Goal: Task Accomplishment & Management: Manage account settings

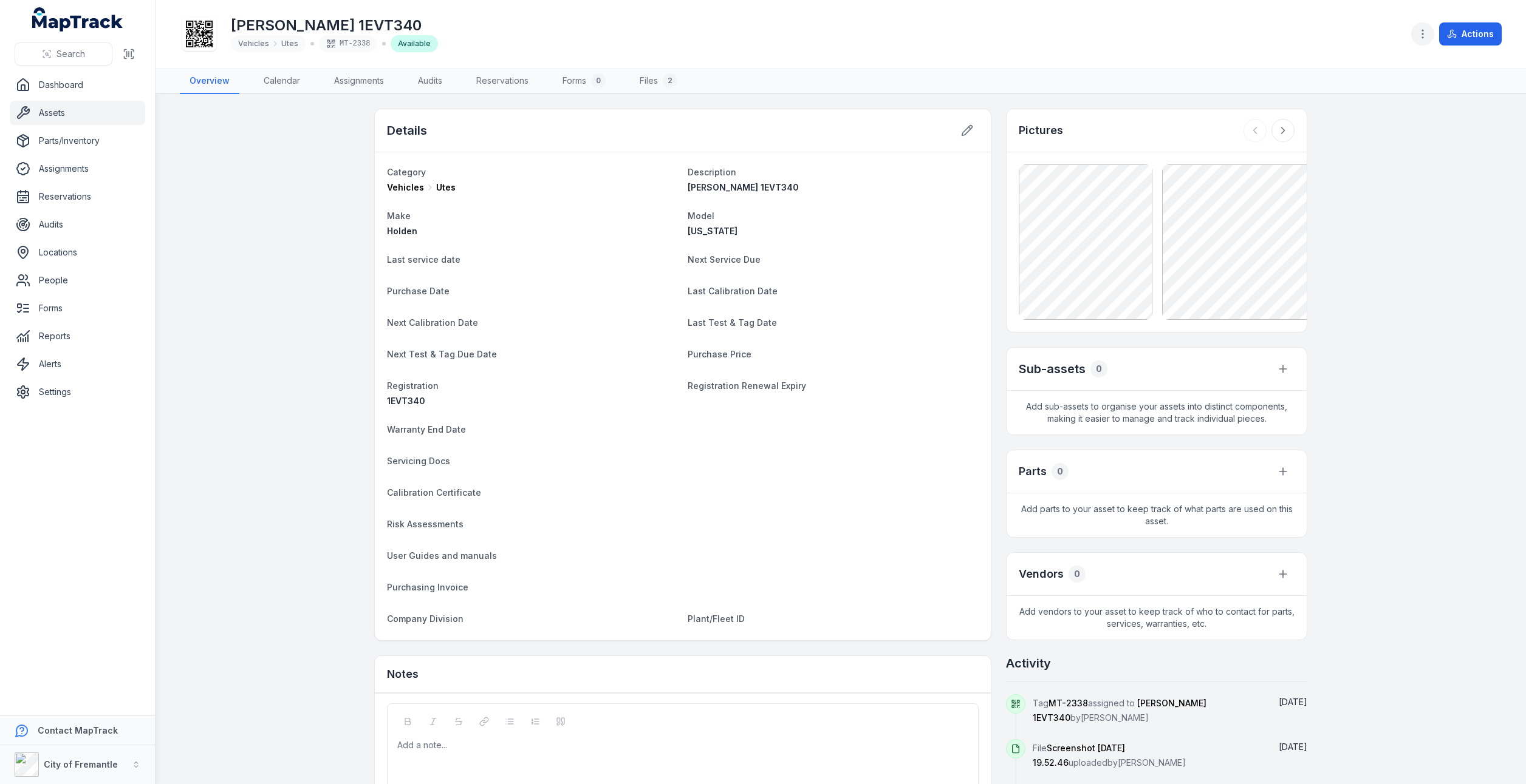
click at [1429, 35] on icon "button" at bounding box center [1422, 34] width 12 height 12
click at [1449, 341] on div "Toggle Navigation [PERSON_NAME] 1EVT340 Vehicles Utes MT-2338 Available Actions…" at bounding box center [840, 392] width 1370 height 784
click at [1470, 40] on button "Actions" at bounding box center [1470, 34] width 62 height 23
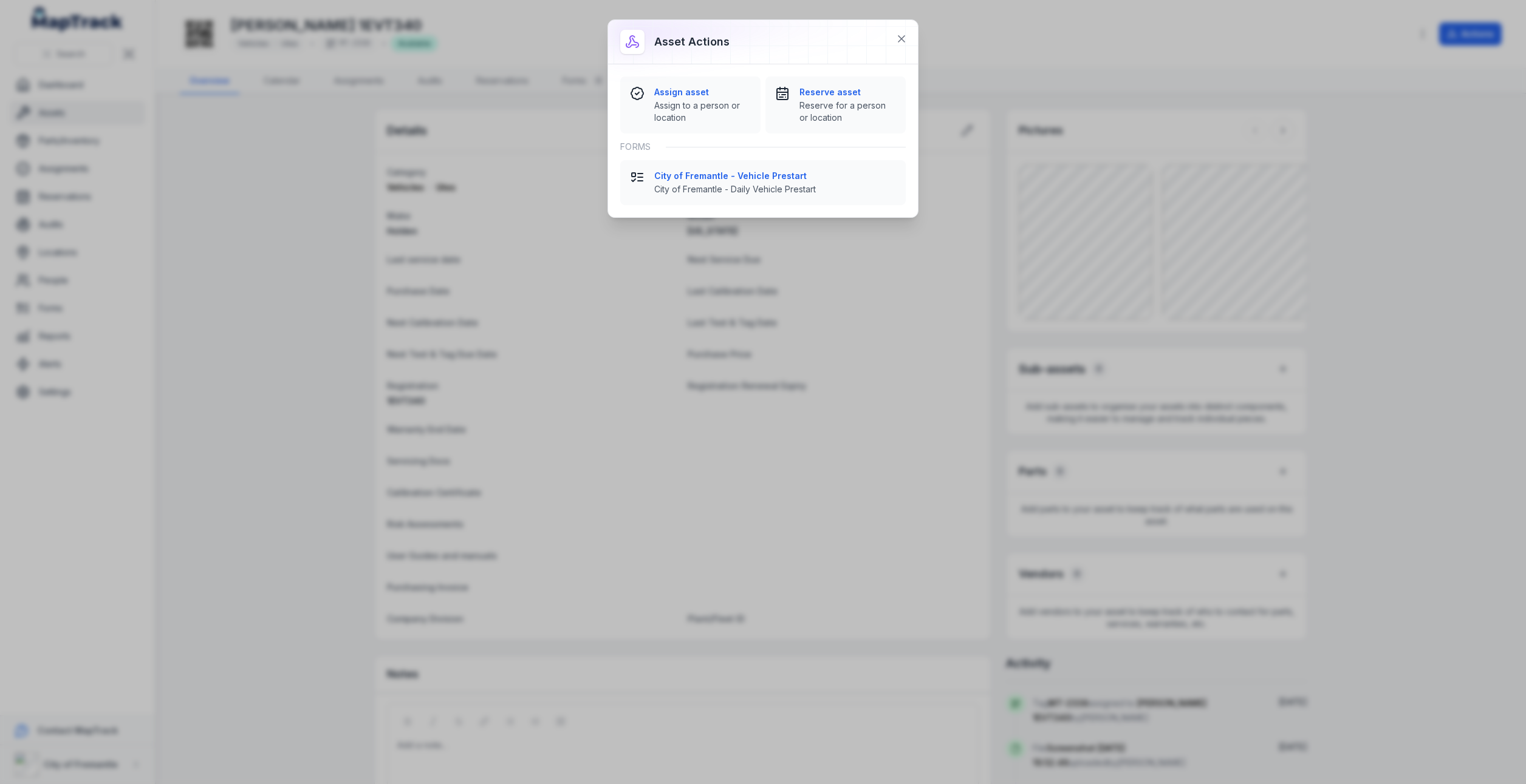
click at [1377, 194] on div "Asset actions Assign asset [GEOGRAPHIC_DATA] to a person or location Reserve as…" at bounding box center [763, 392] width 1526 height 784
click at [904, 40] on icon at bounding box center [901, 38] width 12 height 12
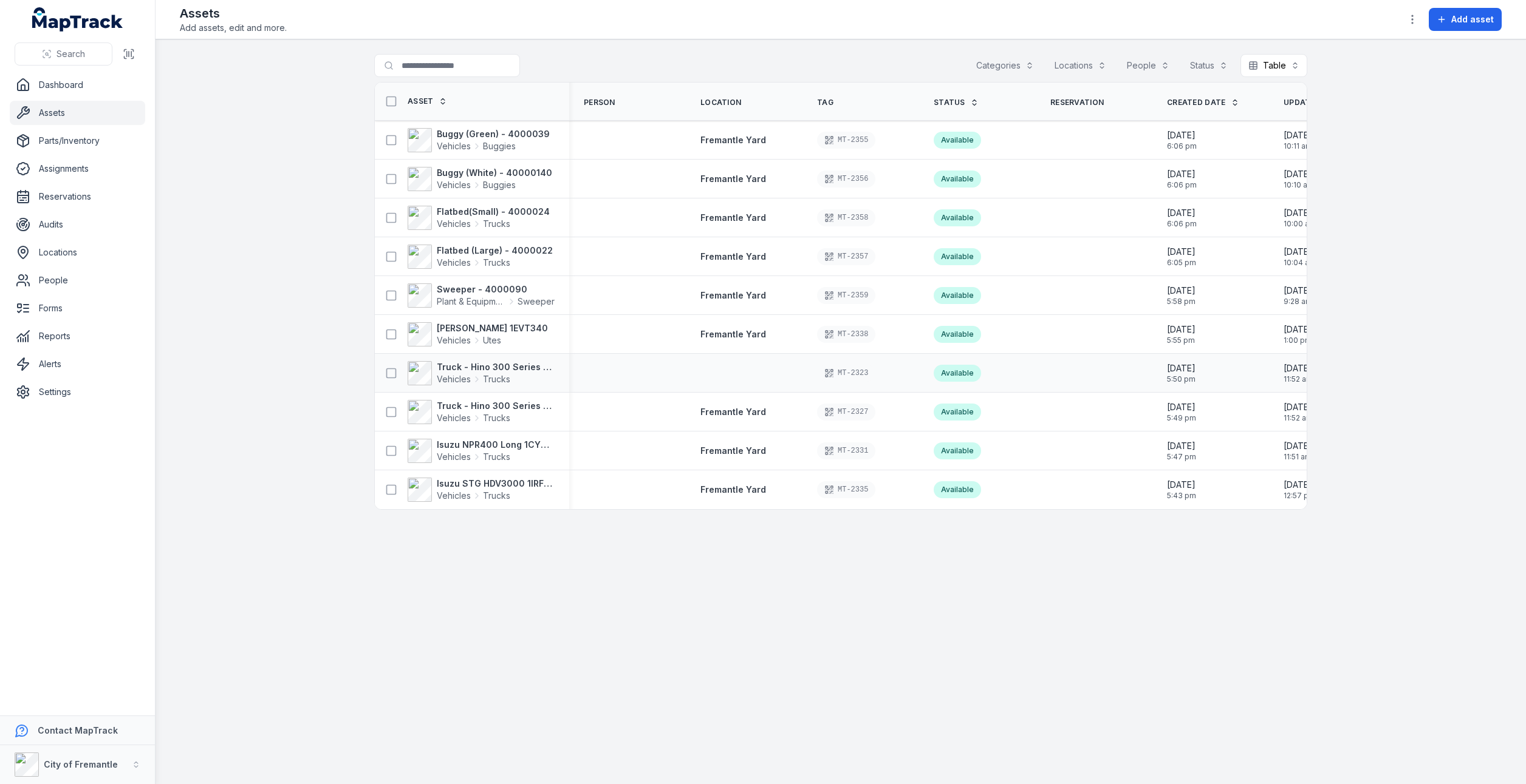
click at [747, 364] on td at bounding box center [743, 374] width 117 height 39
click at [720, 378] on td at bounding box center [743, 374] width 117 height 39
click at [874, 369] on div "MT-2323" at bounding box center [861, 373] width 88 height 17
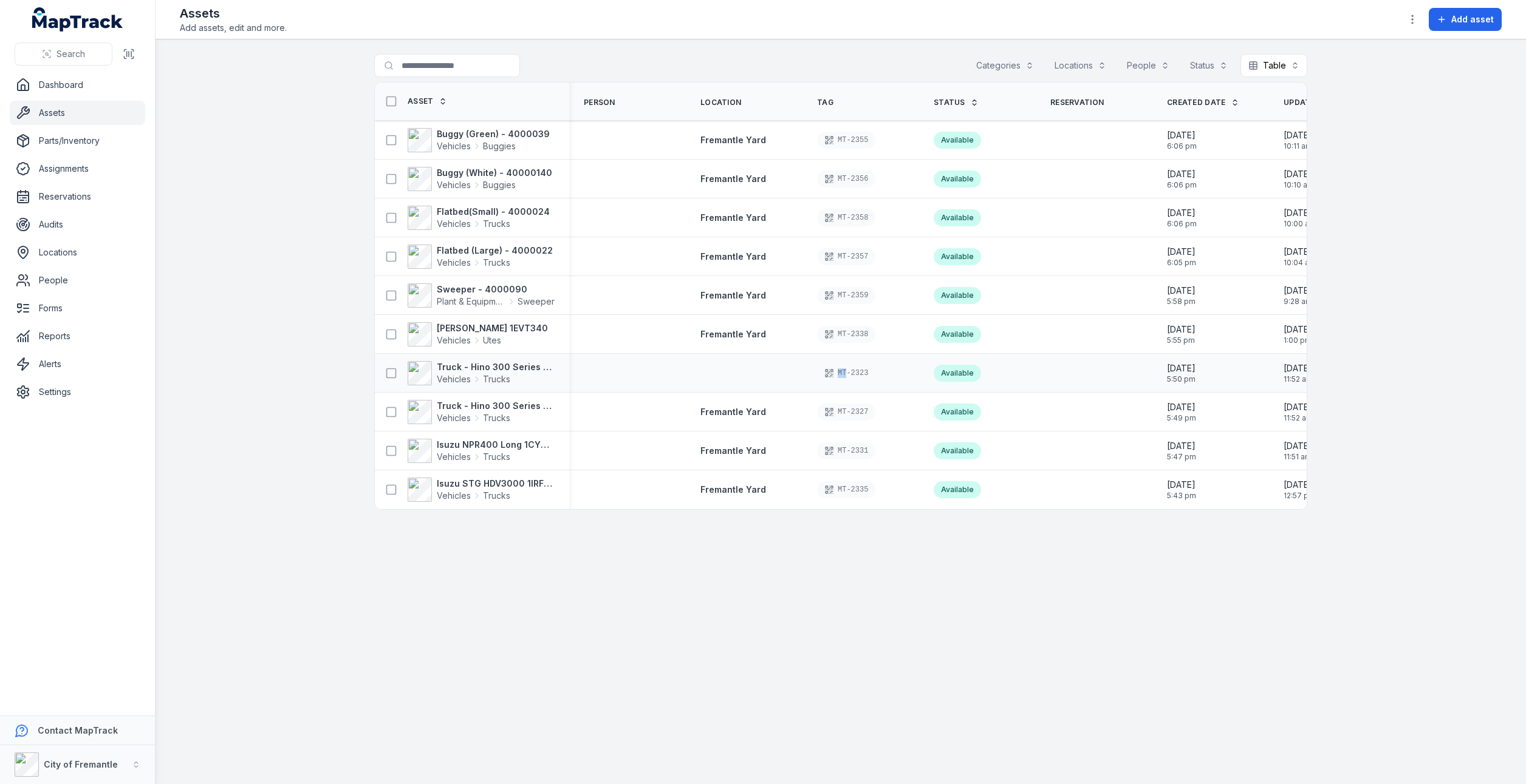
click at [874, 369] on div "MT-2323" at bounding box center [861, 373] width 88 height 17
drag, startPoint x: 874, startPoint y: 369, endPoint x: 956, endPoint y: 563, distance: 210.6
click at [957, 585] on main "Search for assets Categories Locations People Status Table ***** Asset Person L…" at bounding box center [840, 411] width 1370 height 745
click at [851, 373] on div "MT-2323" at bounding box center [846, 373] width 59 height 17
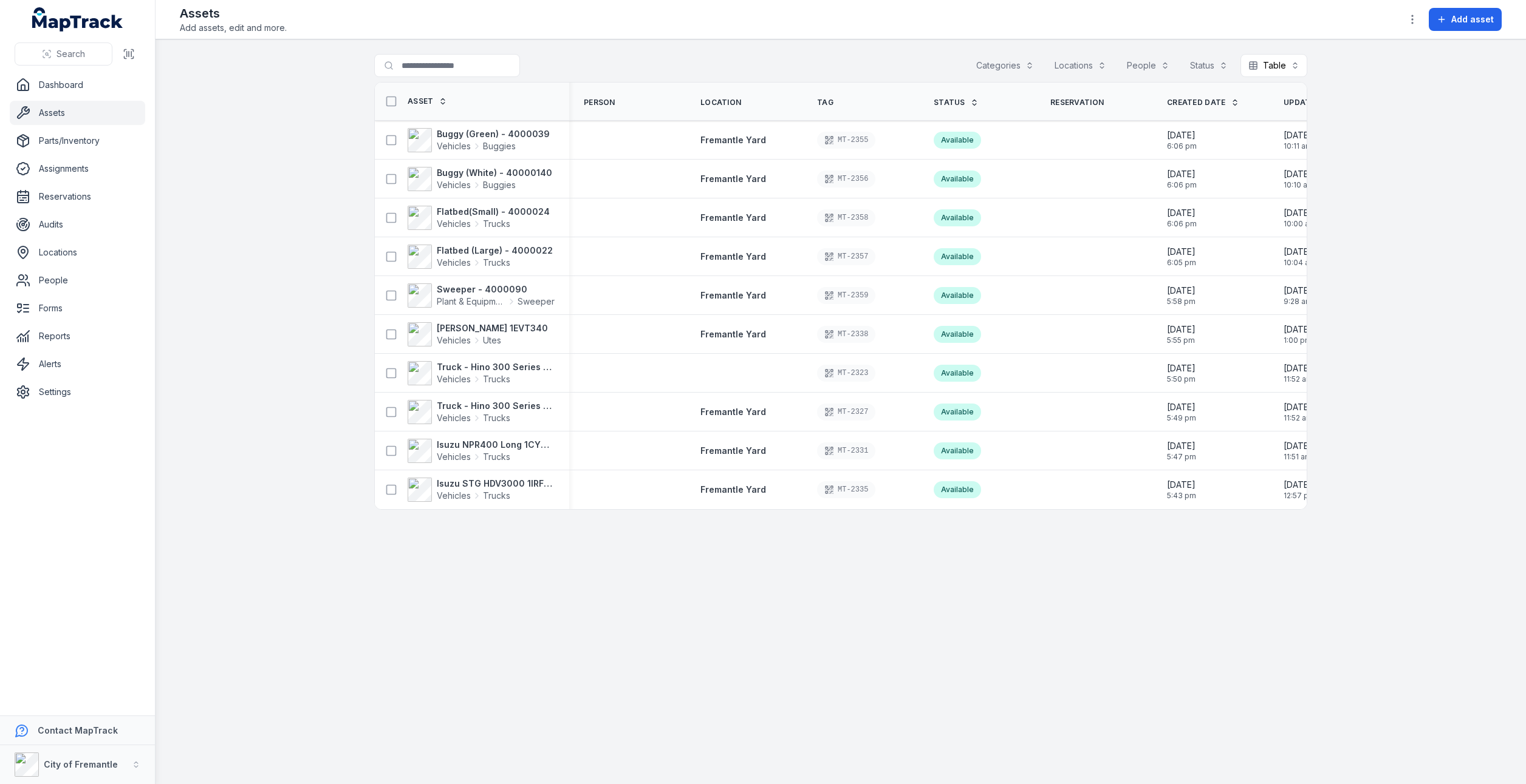
drag, startPoint x: 851, startPoint y: 373, endPoint x: 863, endPoint y: 532, distance: 159.5
click at [923, 564] on main "Search for assets Categories Locations People Status Table ***** Asset Person L…" at bounding box center [840, 411] width 1370 height 745
click at [485, 366] on strong "Truck - Hino 300 Series 1GIR988" at bounding box center [495, 367] width 118 height 12
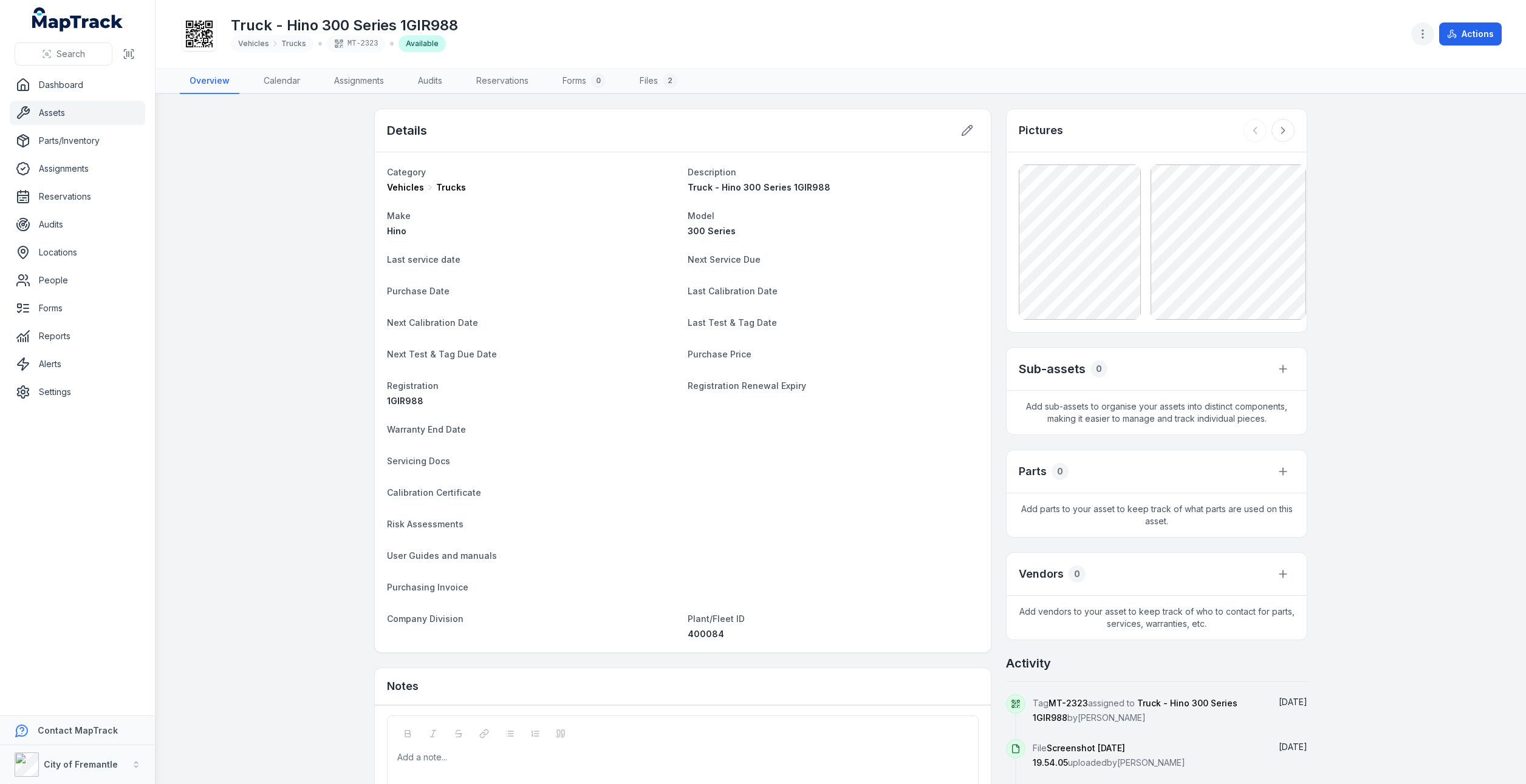
click at [1419, 42] on button "button" at bounding box center [1422, 34] width 23 height 23
click at [1471, 37] on div "Actions" at bounding box center [1456, 34] width 90 height 23
click at [1471, 36] on button "Actions" at bounding box center [1470, 34] width 62 height 23
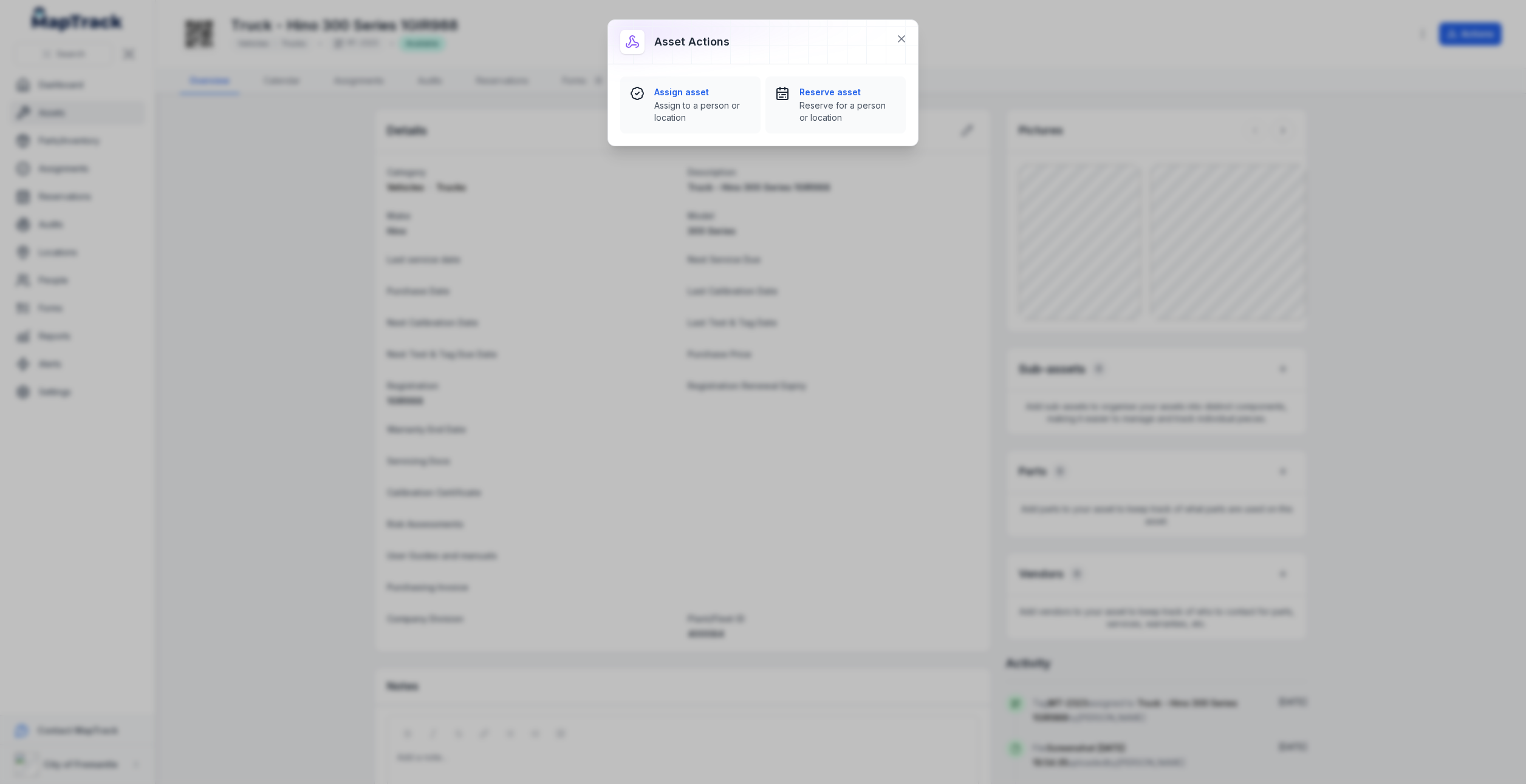
click at [1477, 217] on div "Asset actions Assign asset [GEOGRAPHIC_DATA] to a person or location Reserve as…" at bounding box center [763, 392] width 1526 height 784
click at [910, 38] on button at bounding box center [901, 38] width 23 height 23
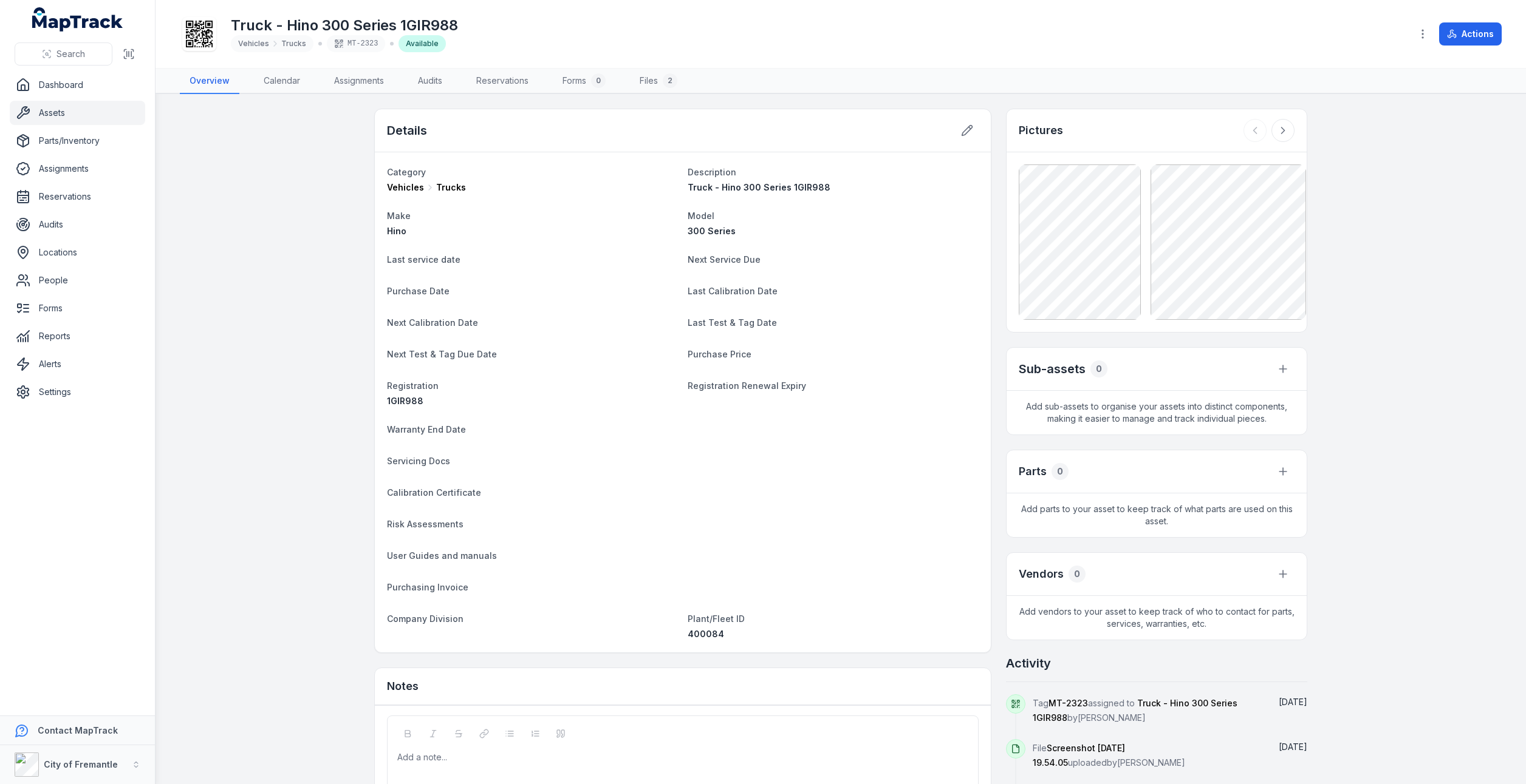
click at [353, 44] on div "MT-2323" at bounding box center [355, 44] width 59 height 17
click at [961, 126] on icon at bounding box center [966, 131] width 12 height 12
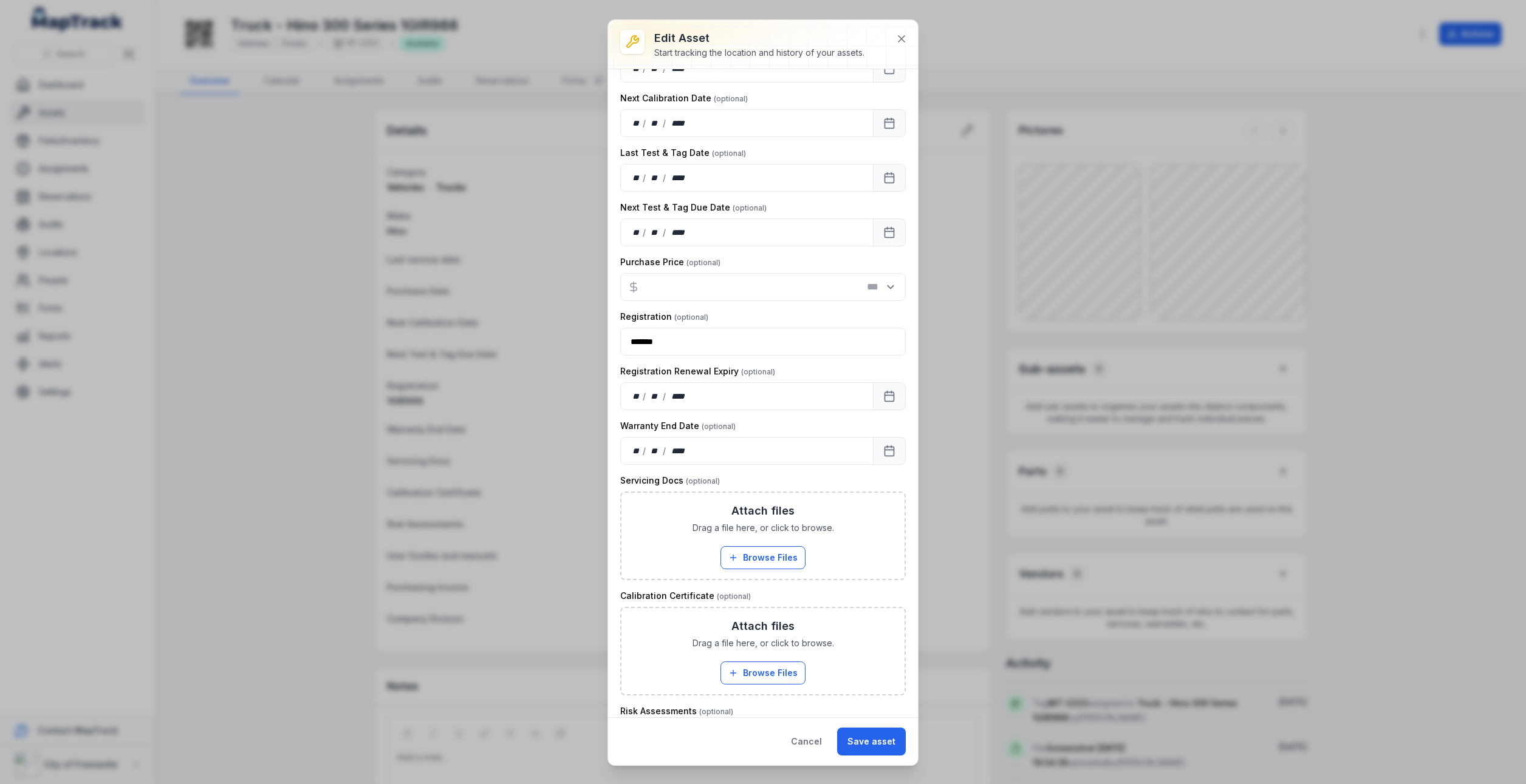
scroll to position [334, 0]
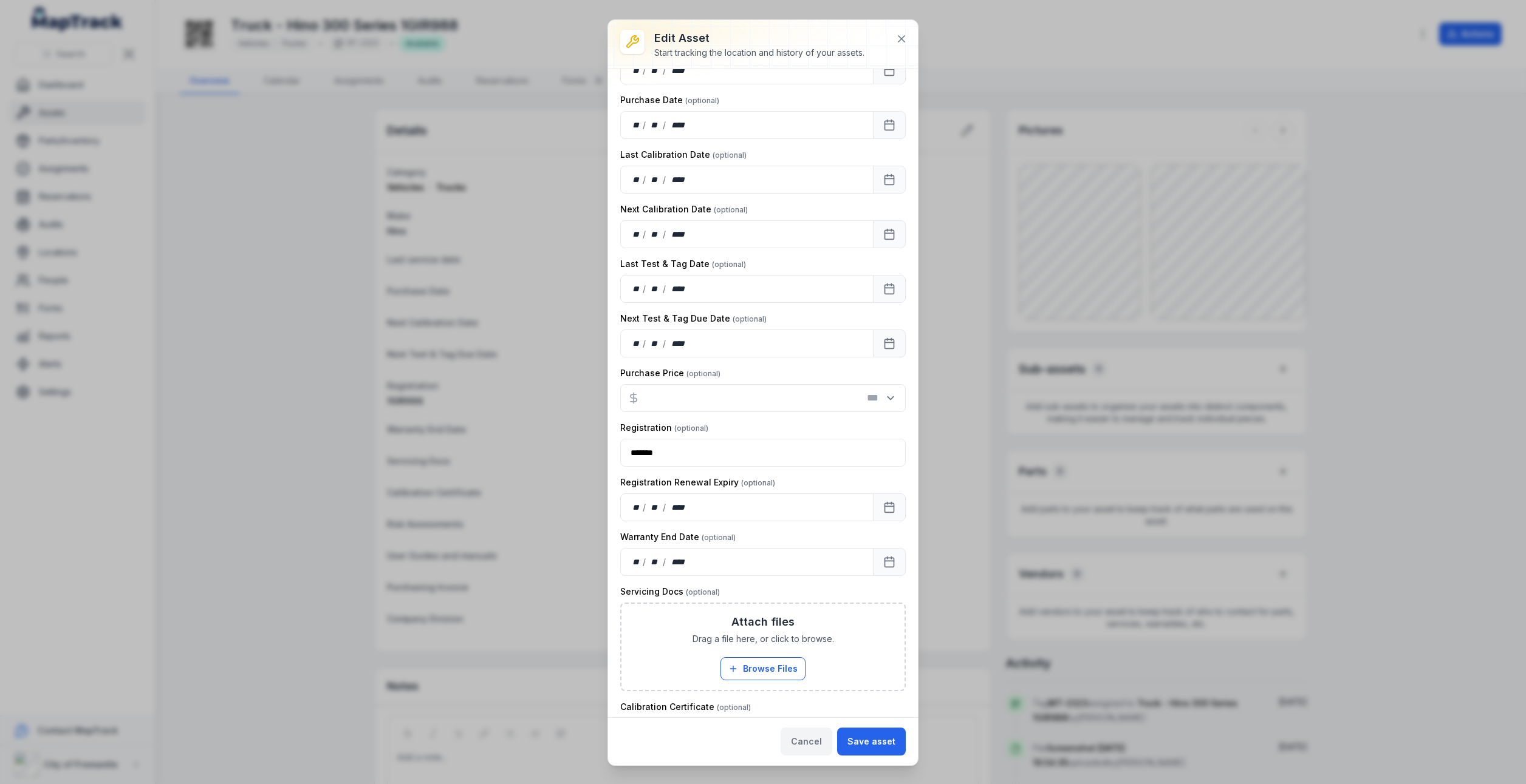
click at [808, 749] on button "Cancel" at bounding box center [806, 742] width 51 height 28
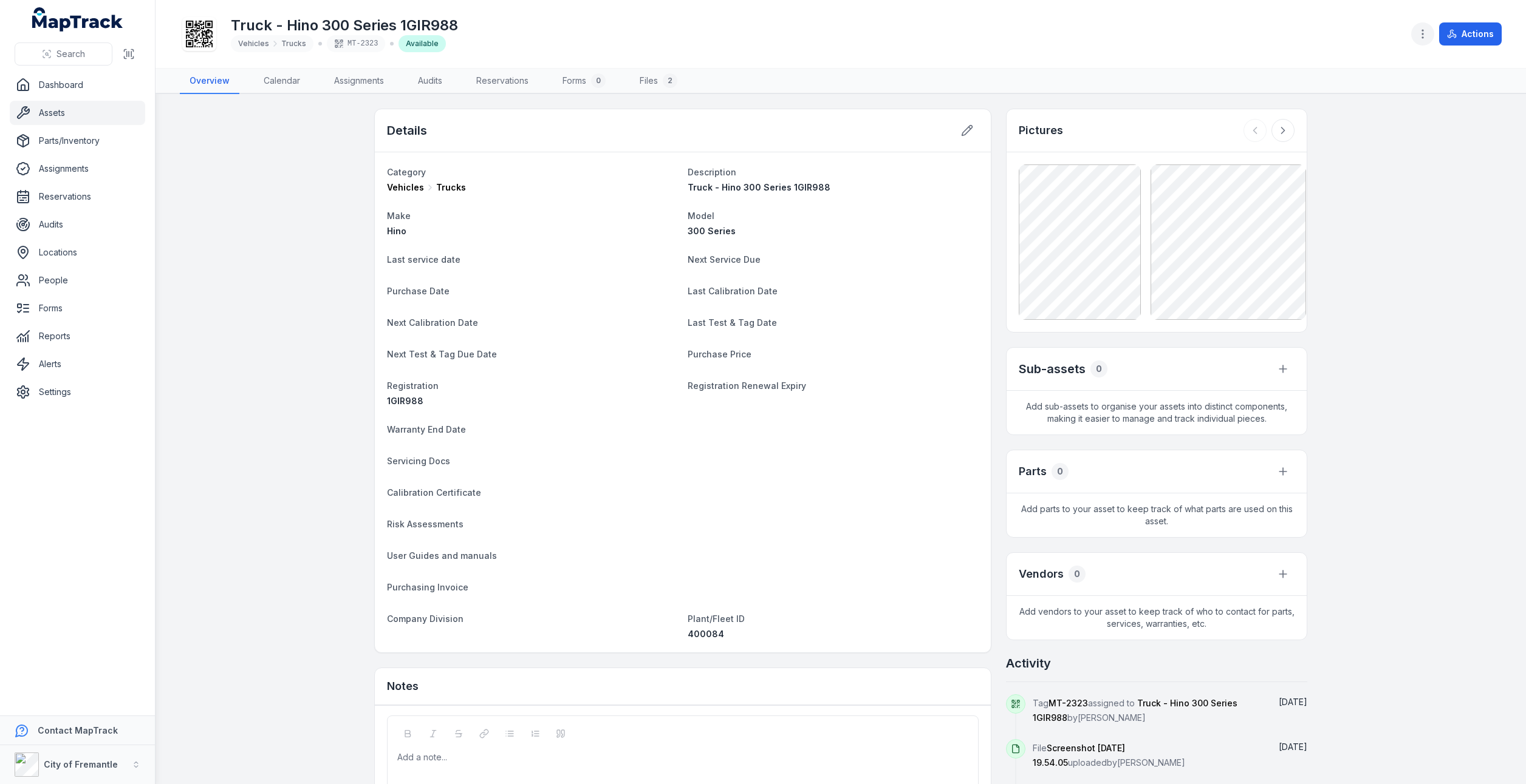
click at [1421, 35] on icon "button" at bounding box center [1422, 34] width 12 height 12
click at [1341, 128] on div "Edit asset fields" at bounding box center [1363, 119] width 136 height 21
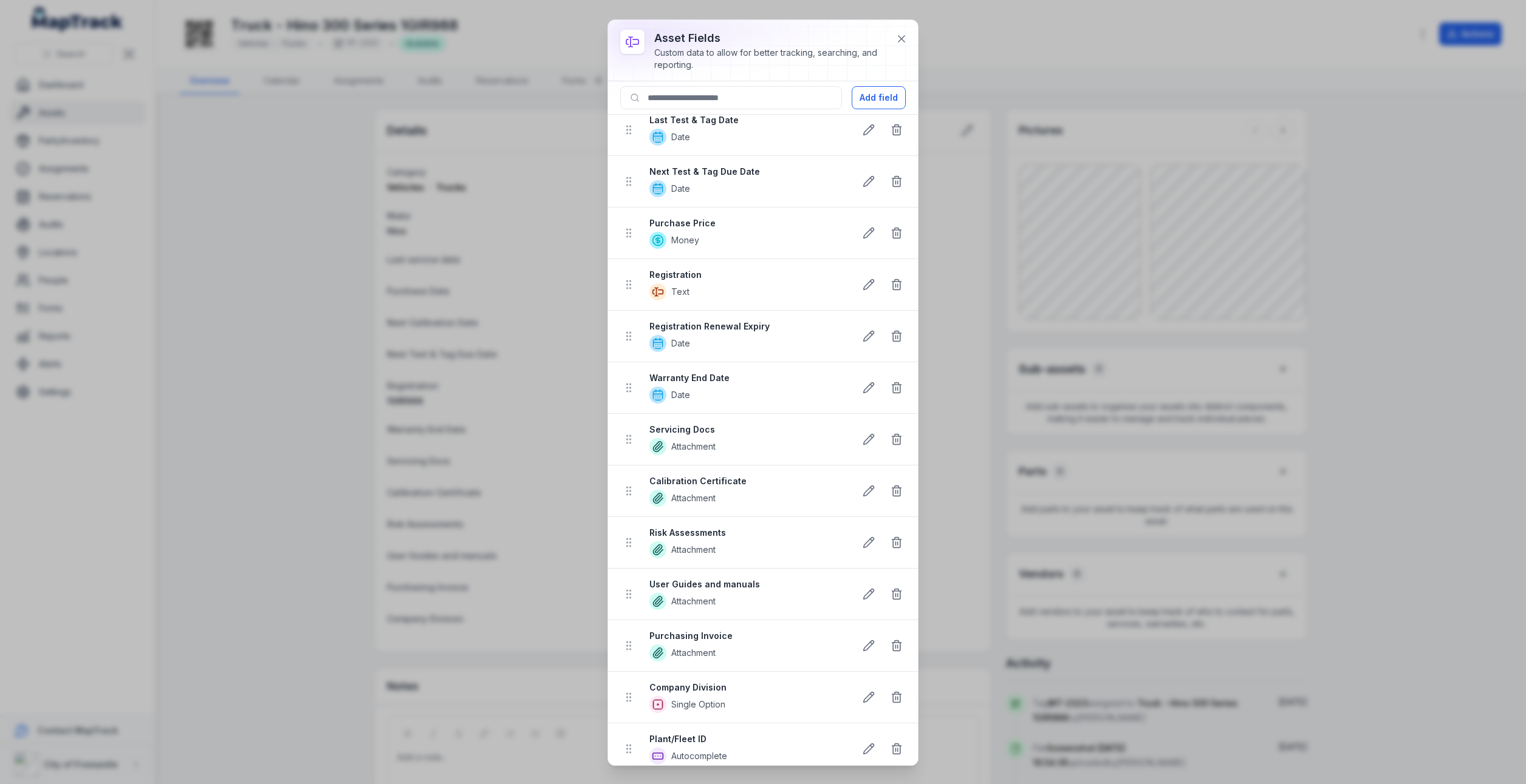
scroll to position [0, 0]
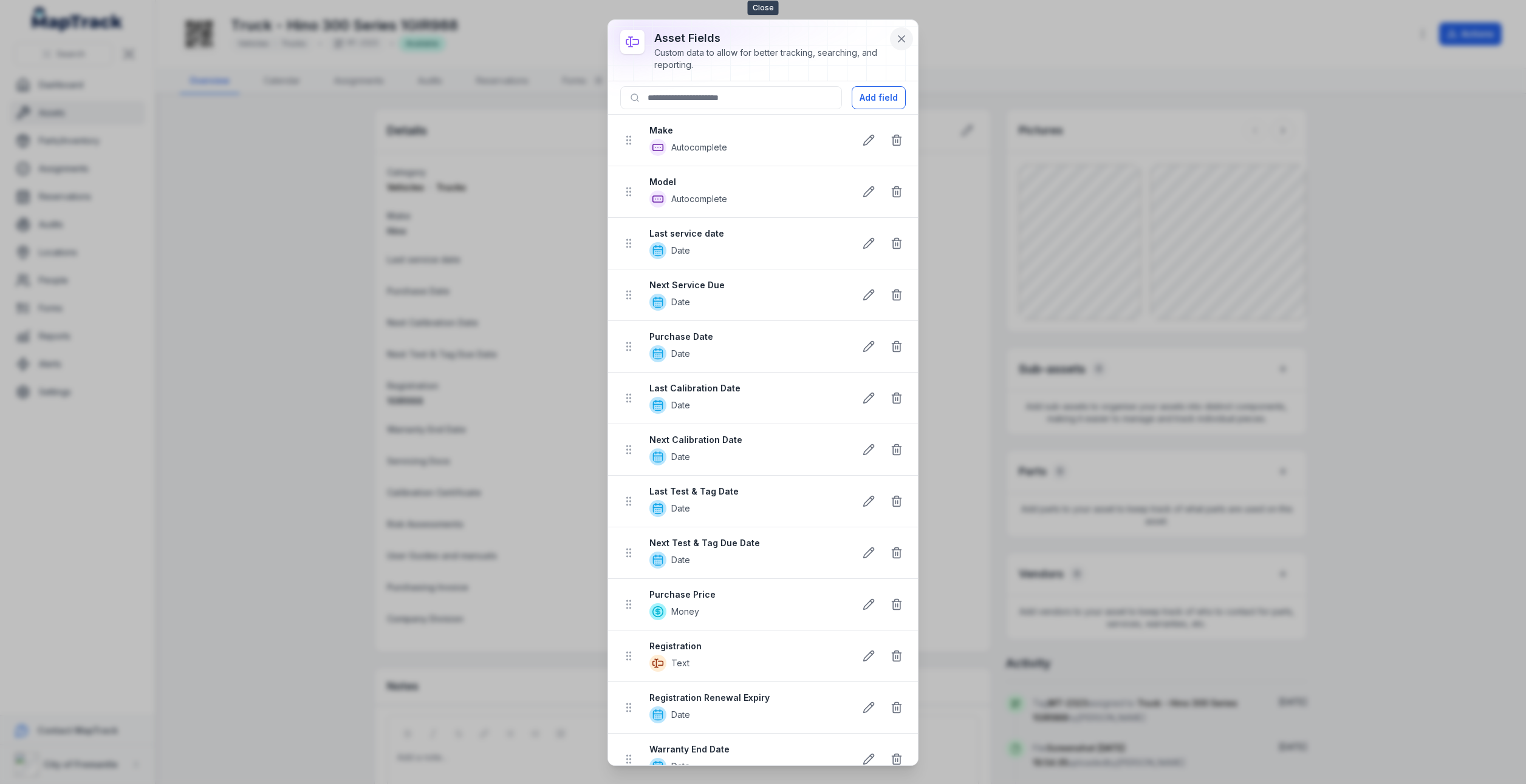
click at [897, 40] on icon at bounding box center [901, 38] width 12 height 12
